Goal: Task Accomplishment & Management: Complete application form

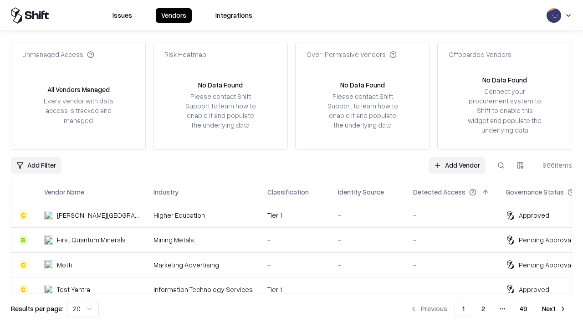
click at [457, 165] on link "Add Vendor" at bounding box center [457, 165] width 57 height 16
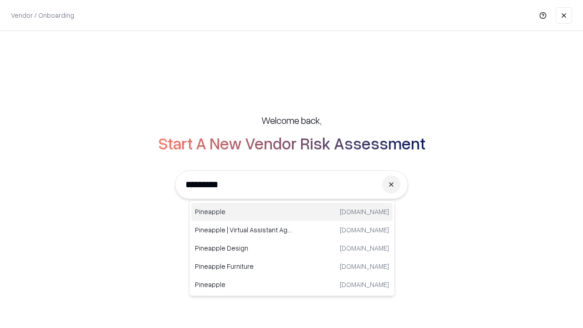
click at [292, 212] on div "Pineapple [DOMAIN_NAME]" at bounding box center [291, 212] width 201 height 18
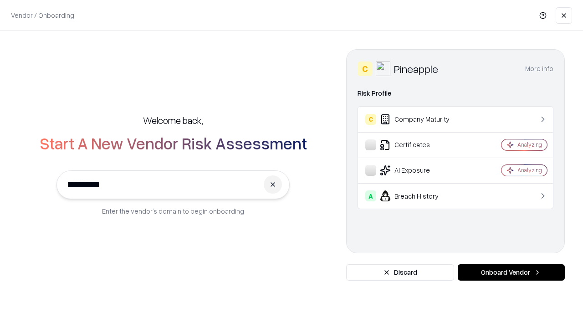
type input "*********"
click at [511, 272] on button "Onboard Vendor" at bounding box center [511, 272] width 107 height 16
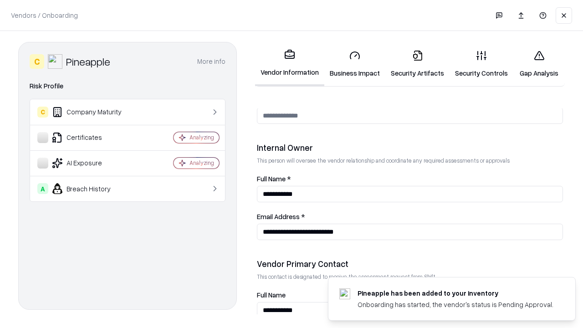
scroll to position [472, 0]
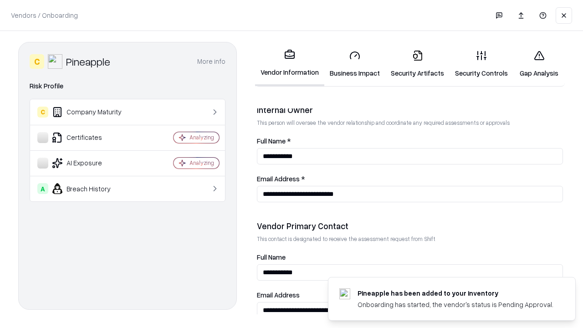
click at [355, 64] on link "Business Impact" at bounding box center [354, 64] width 61 height 42
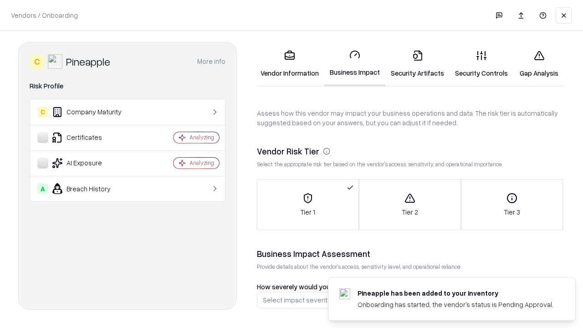
click at [539, 64] on link "Gap Analysis" at bounding box center [538, 64] width 51 height 42
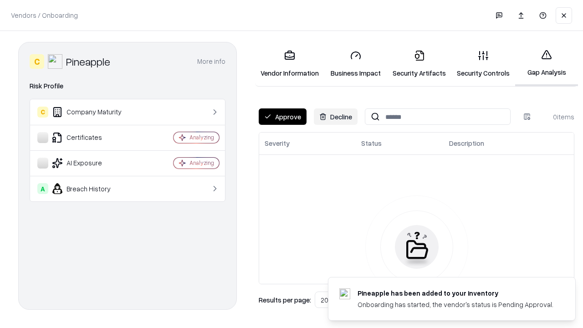
click at [282, 117] on button "Approve" at bounding box center [283, 116] width 48 height 16
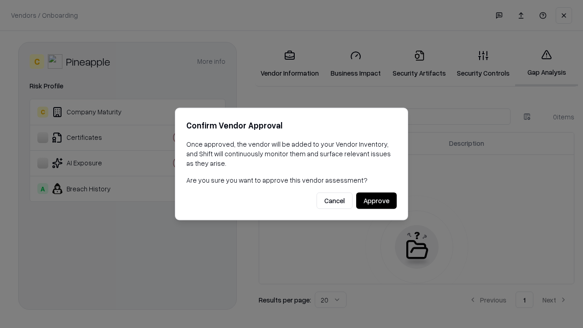
click at [376, 200] on button "Approve" at bounding box center [376, 201] width 41 height 16
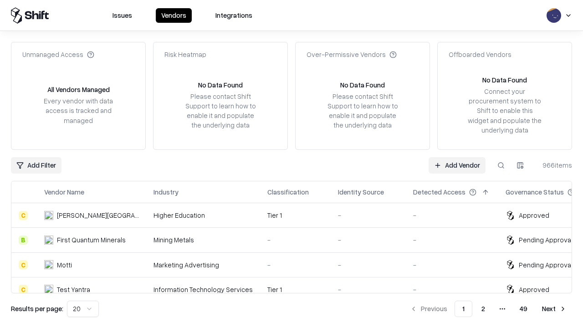
type input "*********"
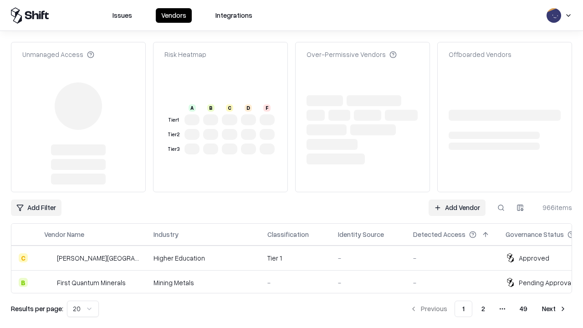
click at [457, 200] on link "Add Vendor" at bounding box center [457, 208] width 57 height 16
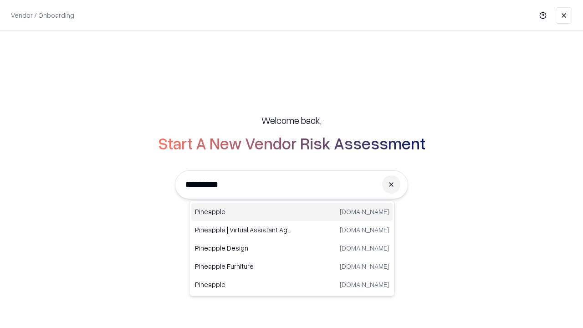
click at [292, 212] on div "Pineapple [DOMAIN_NAME]" at bounding box center [291, 212] width 201 height 18
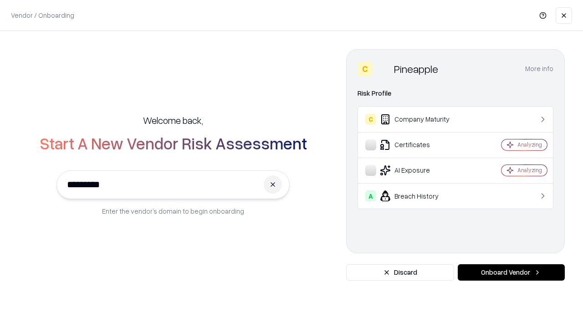
type input "*********"
click at [511, 272] on button "Onboard Vendor" at bounding box center [511, 272] width 107 height 16
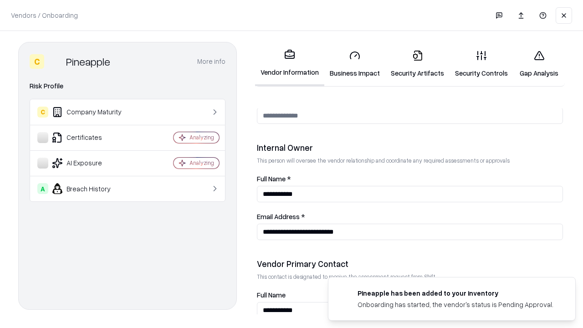
scroll to position [472, 0]
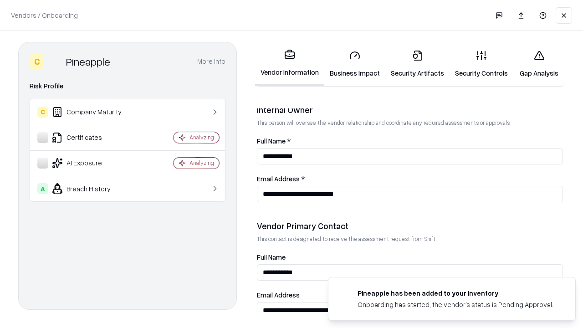
click at [539, 64] on link "Gap Analysis" at bounding box center [538, 64] width 51 height 42
